Goal: Find specific page/section: Find specific page/section

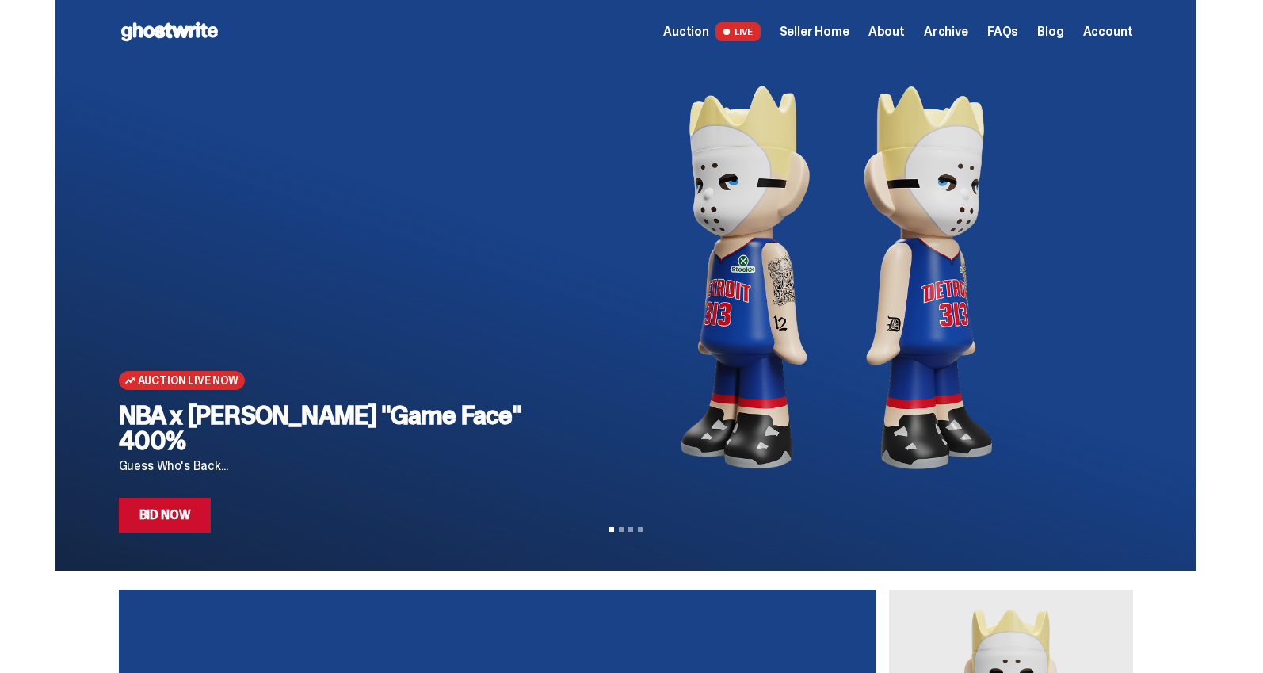
click at [846, 29] on span "Seller Home" at bounding box center [815, 31] width 70 height 13
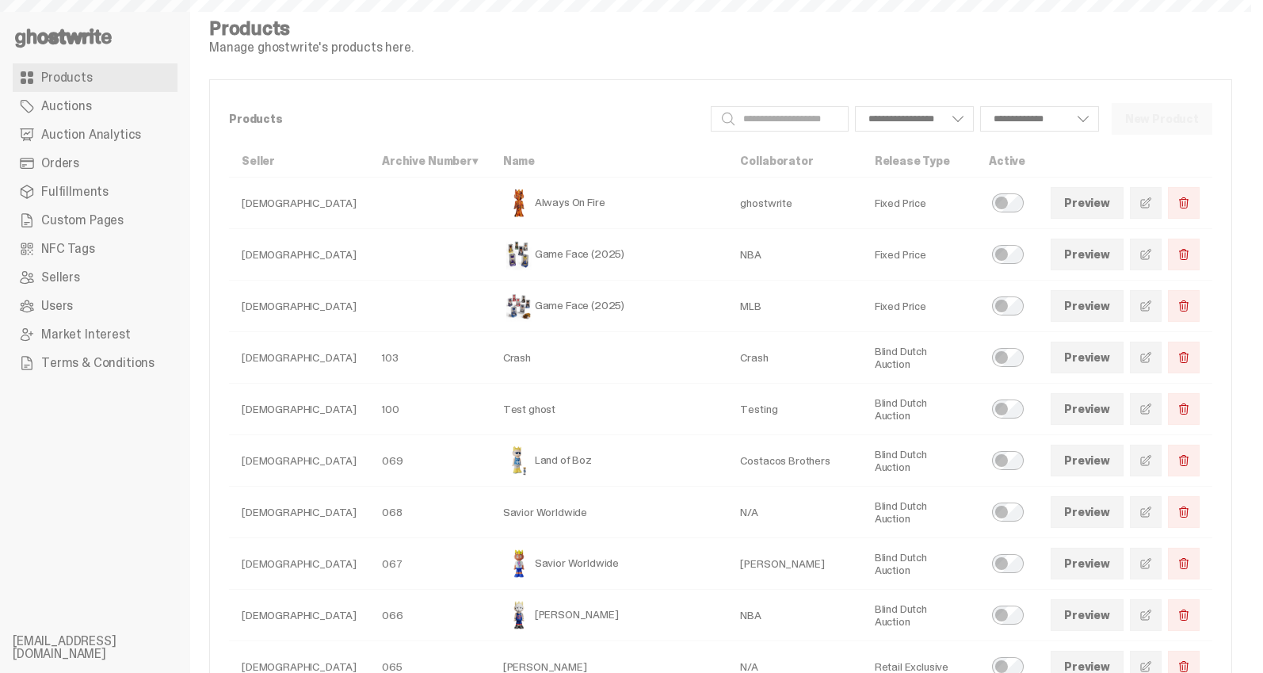
select select
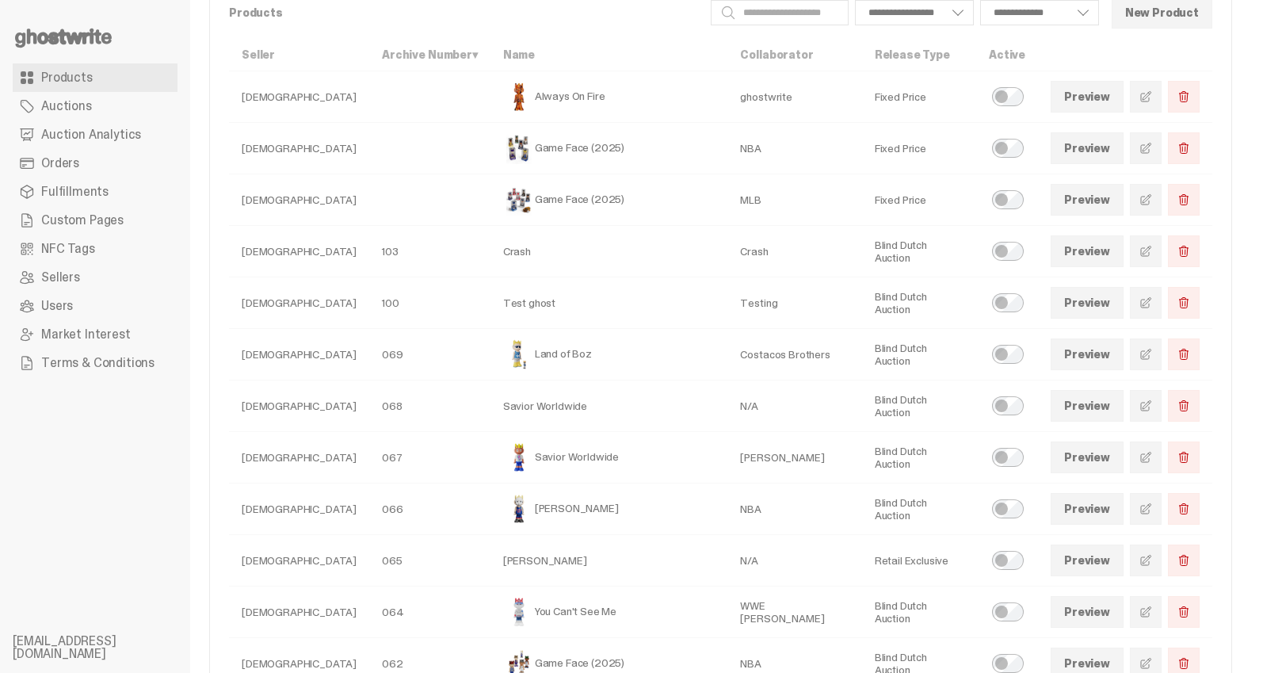
scroll to position [107, 0]
click at [88, 107] on span "Auctions" at bounding box center [66, 106] width 51 height 13
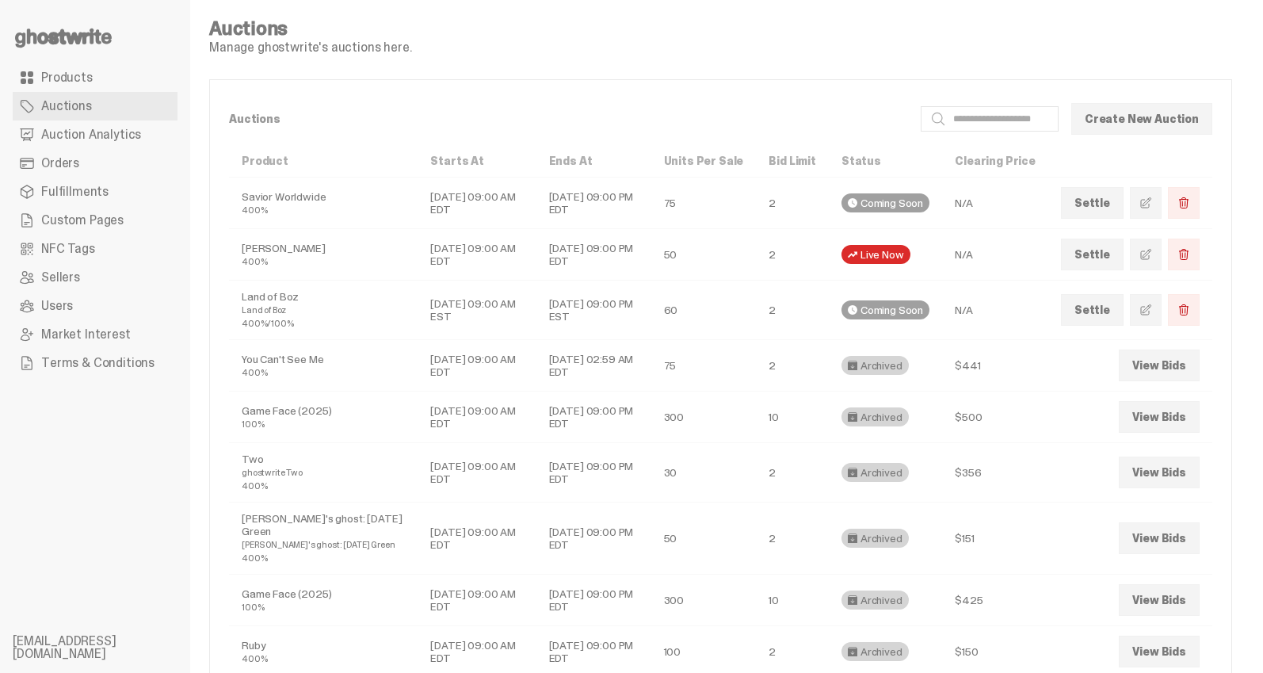
click at [250, 248] on td "Eminem 400%" at bounding box center [323, 255] width 189 height 52
click at [76, 306] on link "Users" at bounding box center [95, 306] width 165 height 29
click at [456, 246] on td "Oct 14, 2025 09:00 AM EDT" at bounding box center [477, 255] width 118 height 52
click at [902, 256] on div "Live Now" at bounding box center [876, 254] width 69 height 19
click at [101, 143] on link "Auction Analytics" at bounding box center [95, 134] width 165 height 29
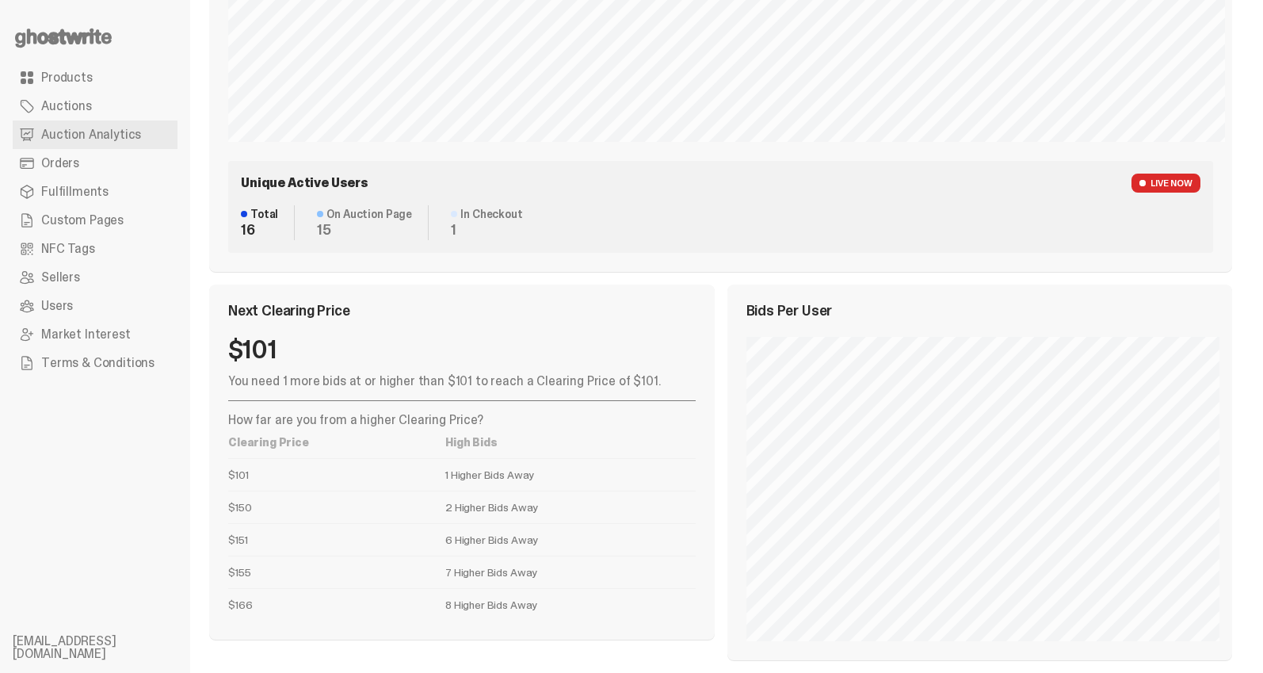
scroll to position [1028, 0]
